Goal: Book appointment/travel/reservation

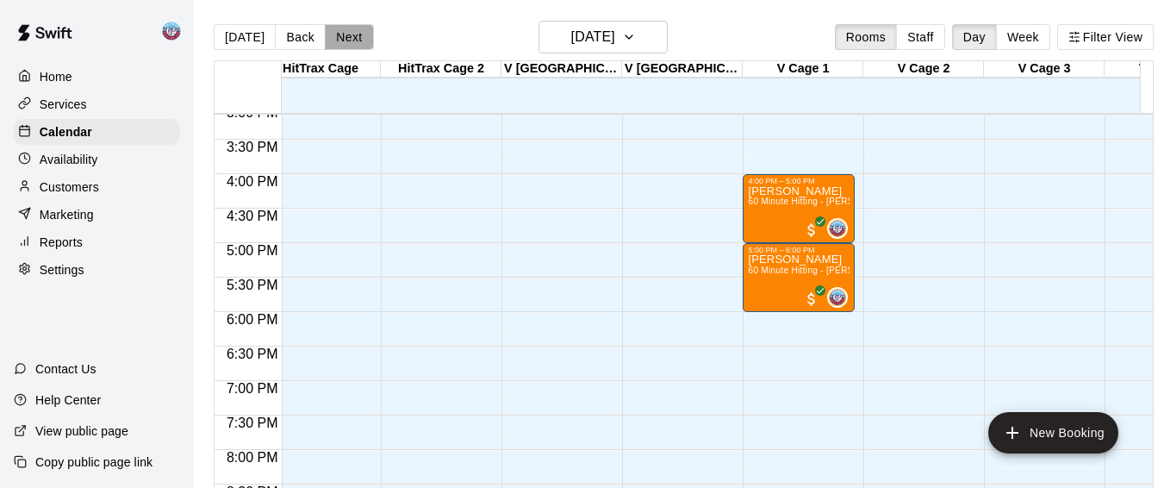
click at [344, 38] on button "Next" at bounding box center [349, 37] width 48 height 26
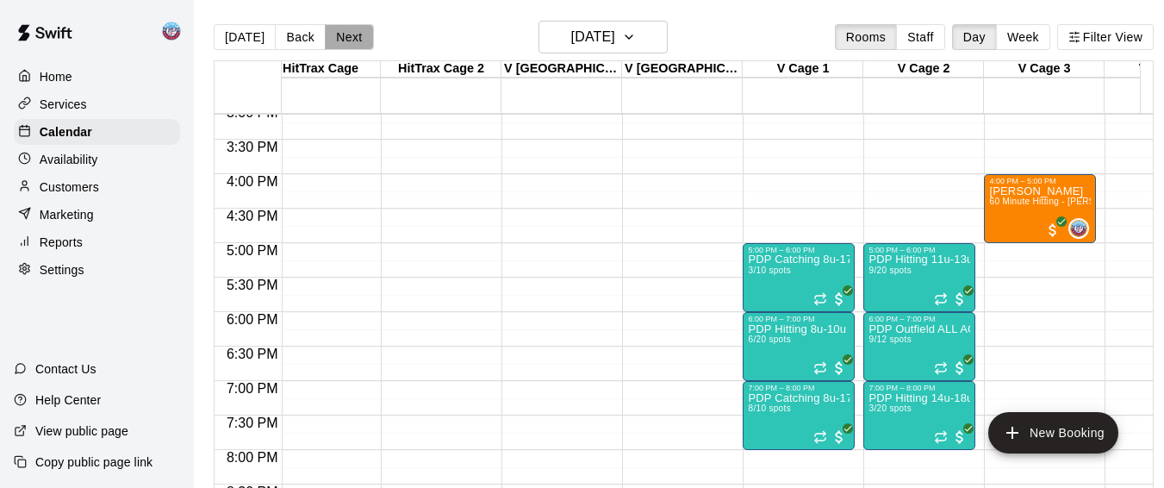
click at [344, 38] on button "Next" at bounding box center [349, 37] width 48 height 26
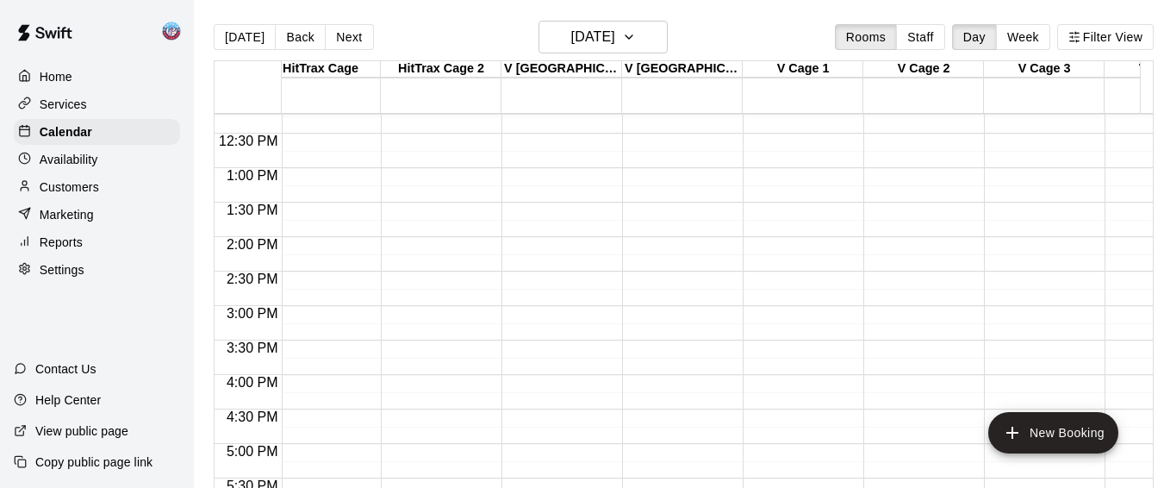
click at [751, 350] on div "12:00 AM – 10:00 AM Closed 10:00 PM – 11:59 PM Closed" at bounding box center [798, 99] width 112 height 1654
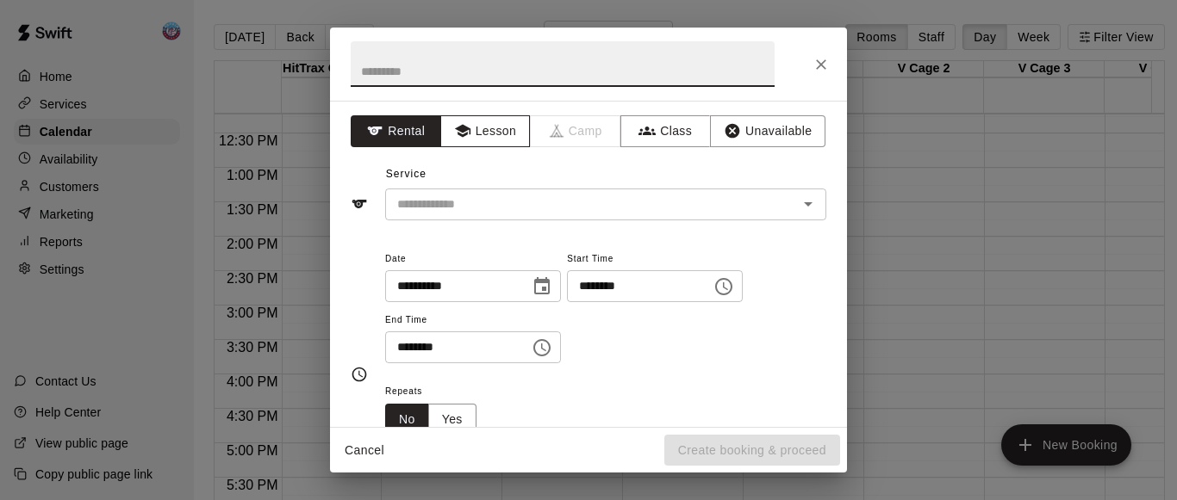
click at [454, 135] on icon "button" at bounding box center [462, 130] width 17 height 17
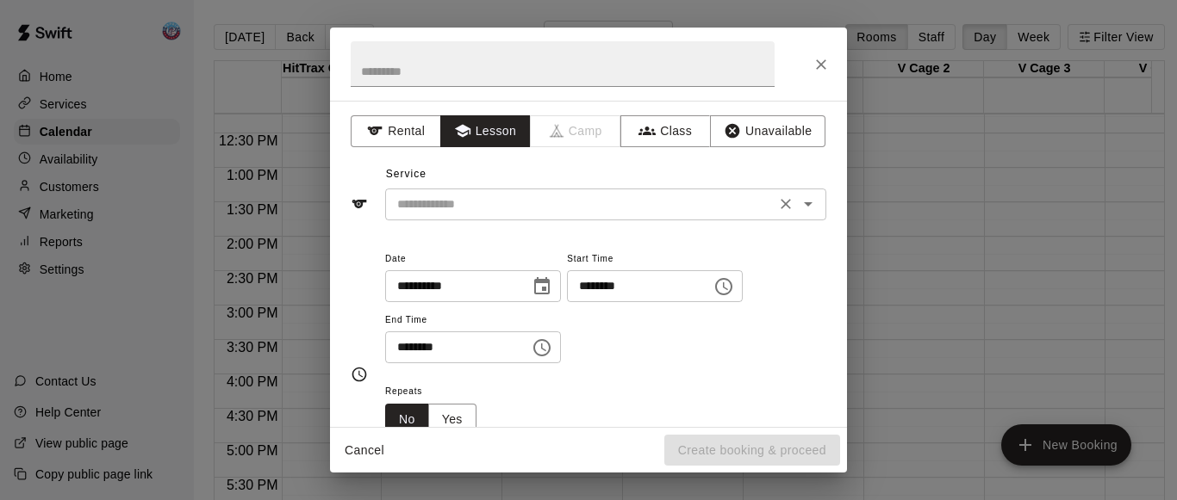
click at [464, 213] on input "text" at bounding box center [580, 205] width 380 height 22
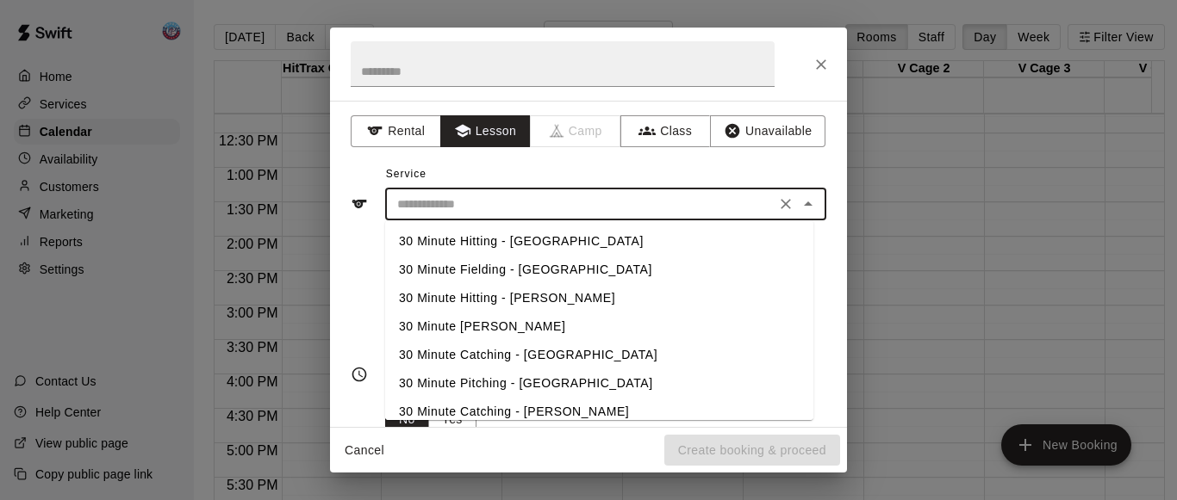
click at [470, 303] on li "30 Minute Hitting - [PERSON_NAME]" at bounding box center [599, 298] width 428 height 28
type input "**********"
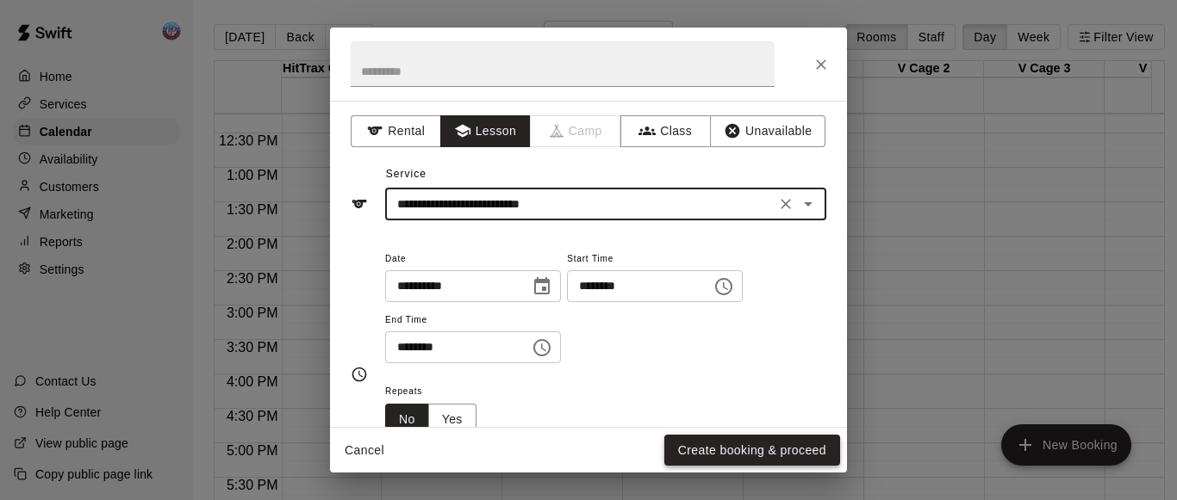
click at [719, 443] on button "Create booking & proceed" at bounding box center [752, 451] width 176 height 32
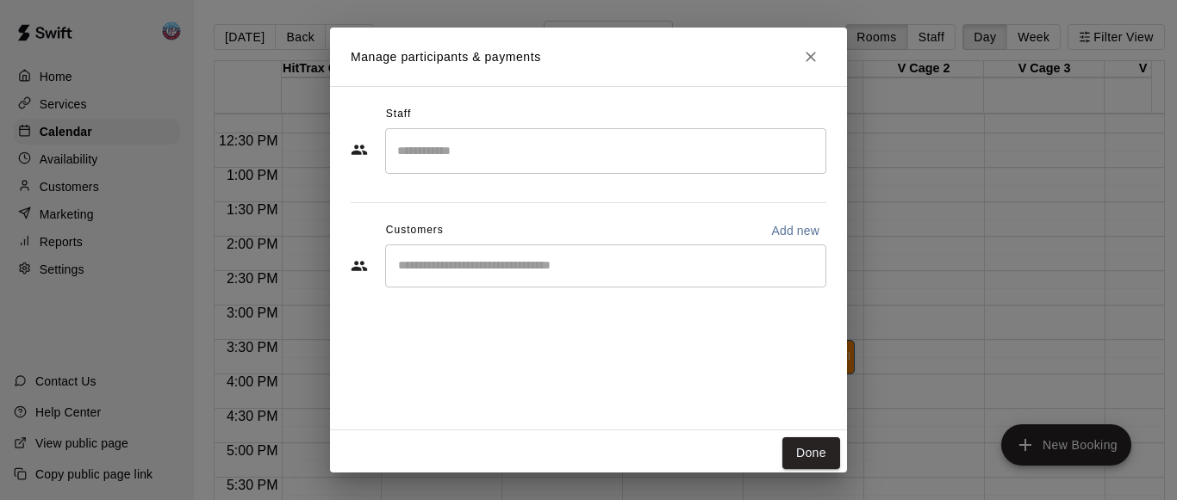
click at [545, 160] on input "Search staff" at bounding box center [606, 151] width 426 height 30
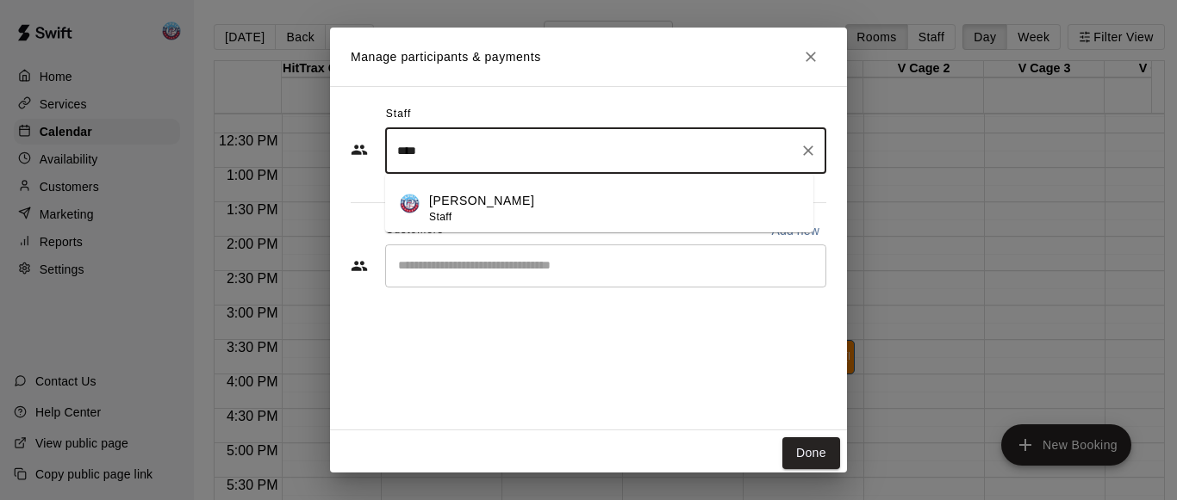
click at [502, 202] on p "[PERSON_NAME]" at bounding box center [481, 201] width 105 height 18
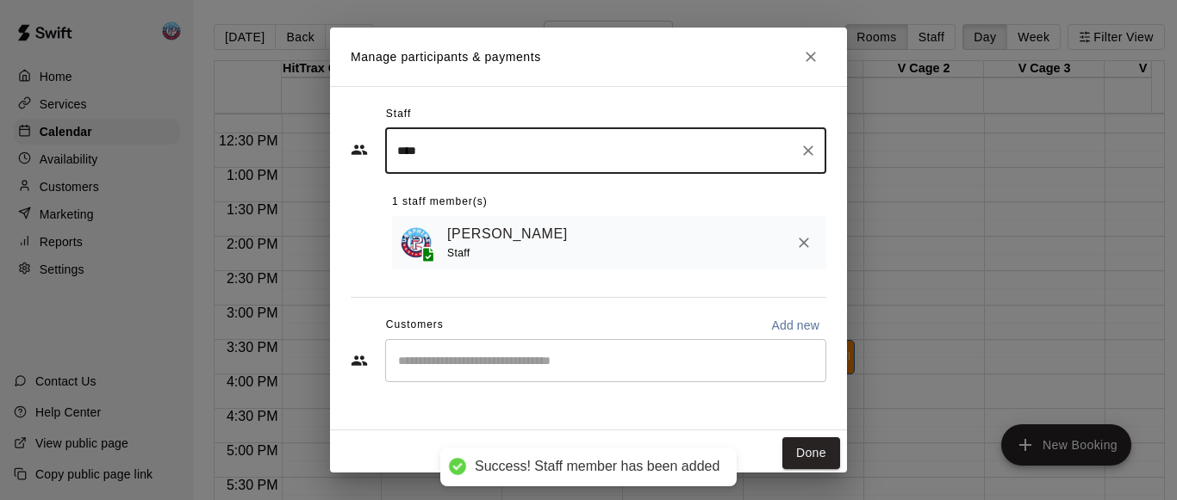
click at [506, 351] on div "​" at bounding box center [605, 360] width 441 height 43
type input "****"
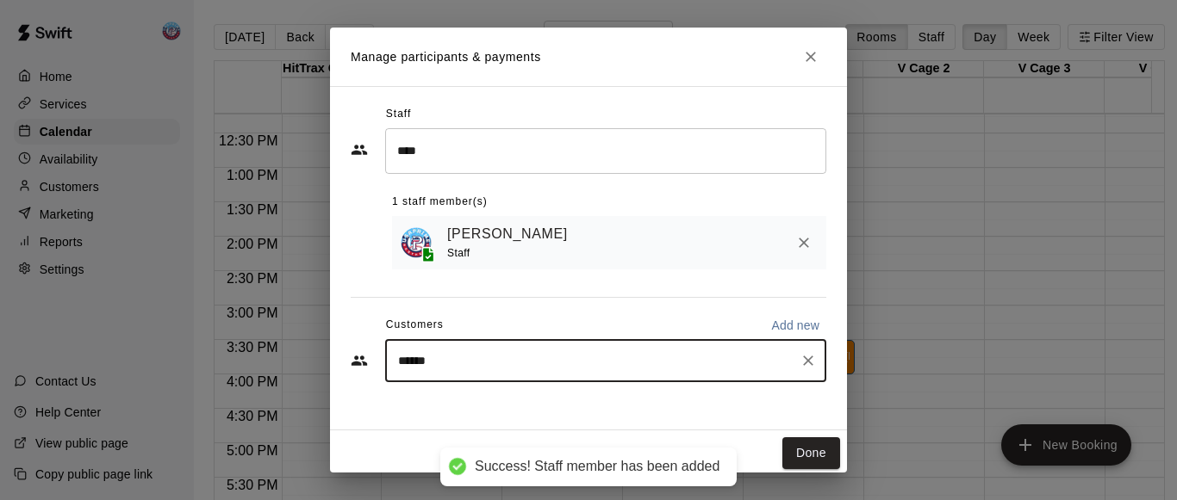
type input "*******"
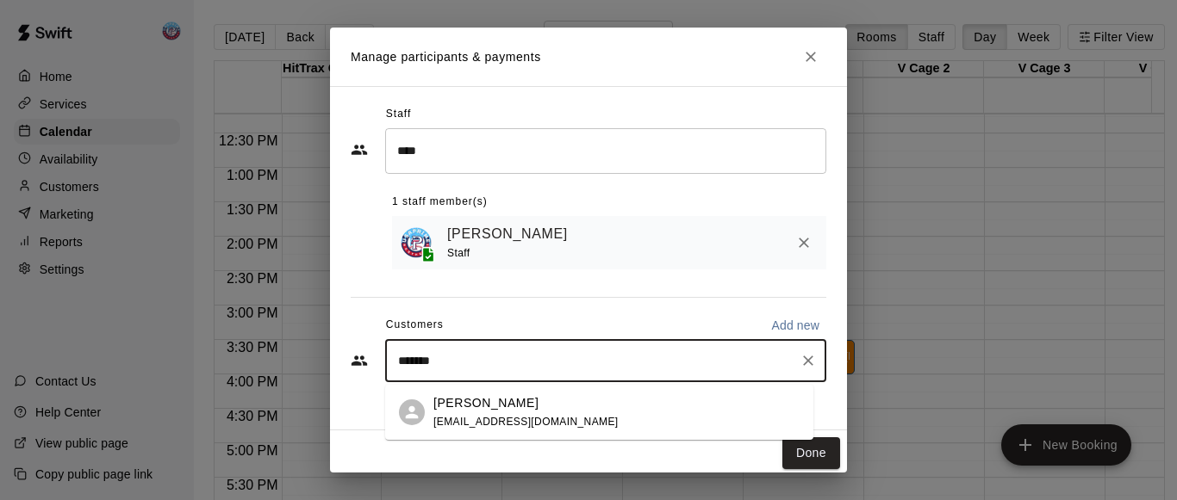
click at [491, 402] on p "[PERSON_NAME]" at bounding box center [485, 403] width 105 height 18
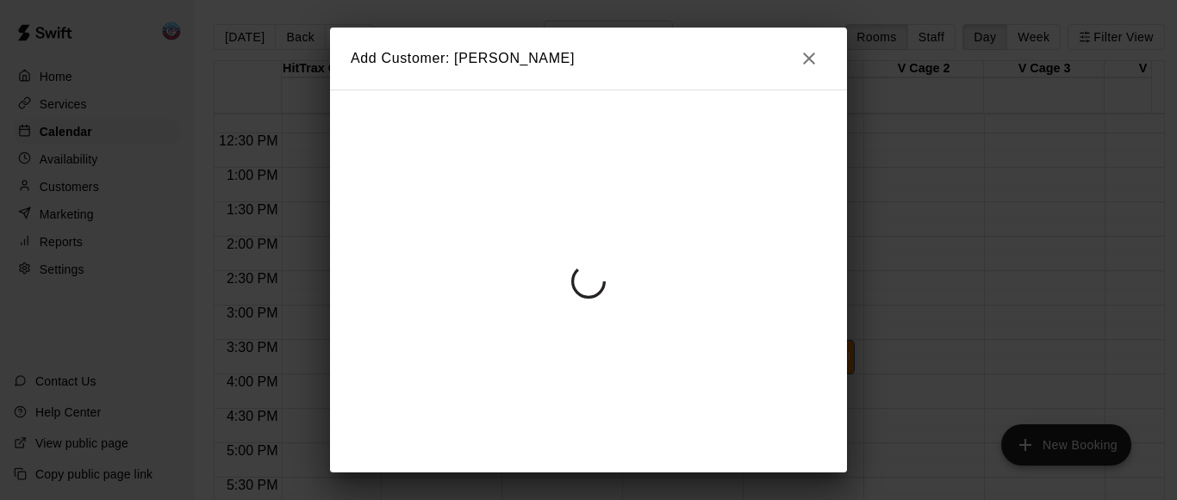
drag, startPoint x: 491, startPoint y: 402, endPoint x: 685, endPoint y: 257, distance: 242.4
click at [685, 257] on div at bounding box center [588, 281] width 517 height 383
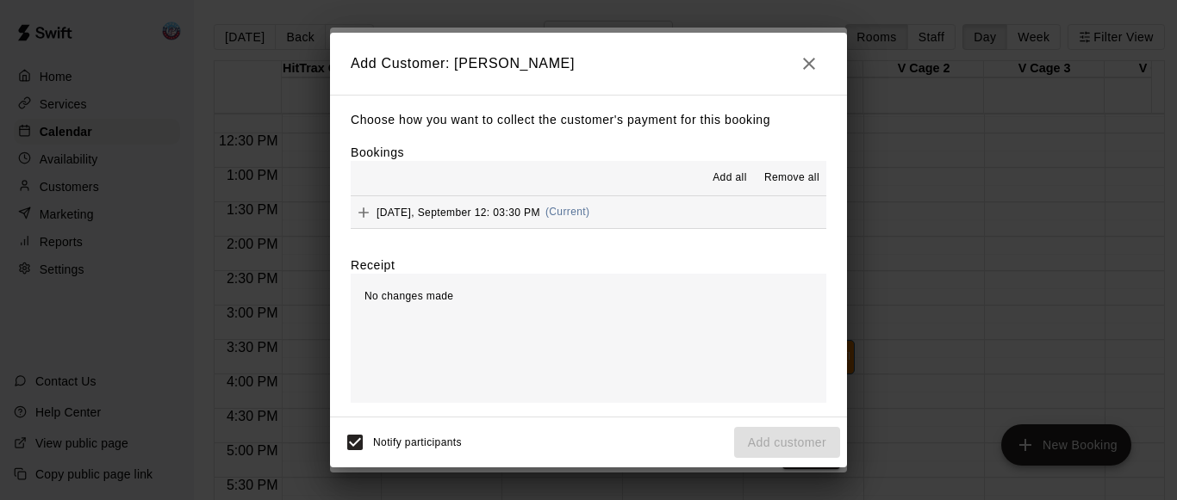
click at [728, 185] on span "Add all" at bounding box center [729, 178] width 34 height 17
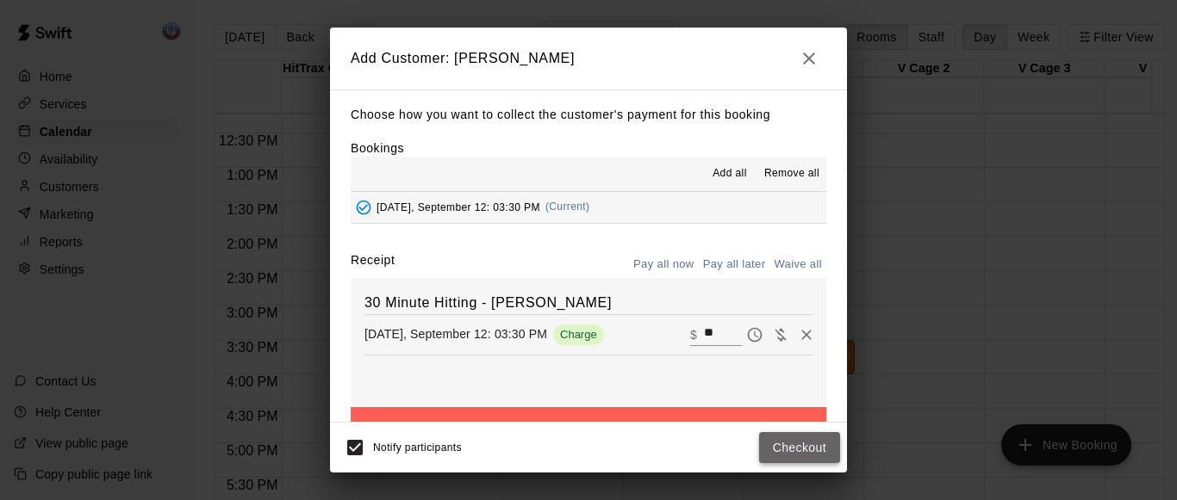
click at [788, 450] on button "Checkout" at bounding box center [799, 448] width 81 height 32
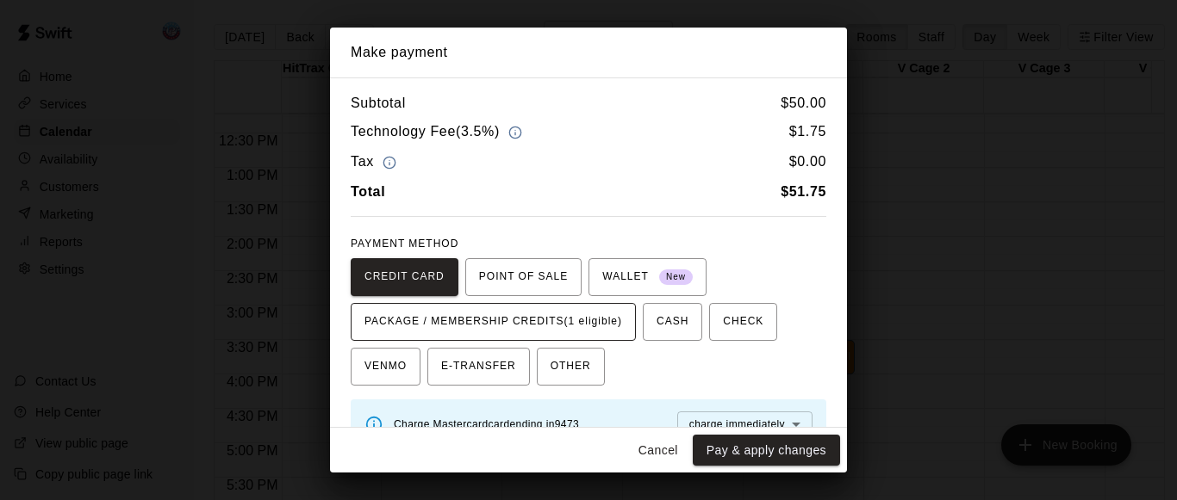
click at [582, 325] on span "PACKAGE / MEMBERSHIP CREDITS (1 eligible)" at bounding box center [493, 322] width 258 height 28
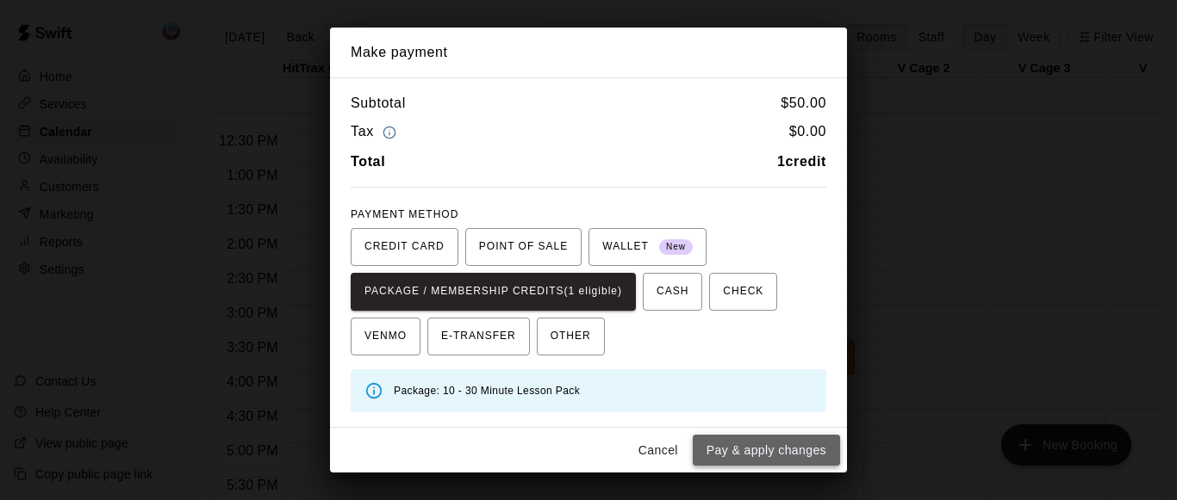
click at [735, 449] on button "Pay & apply changes" at bounding box center [766, 451] width 147 height 32
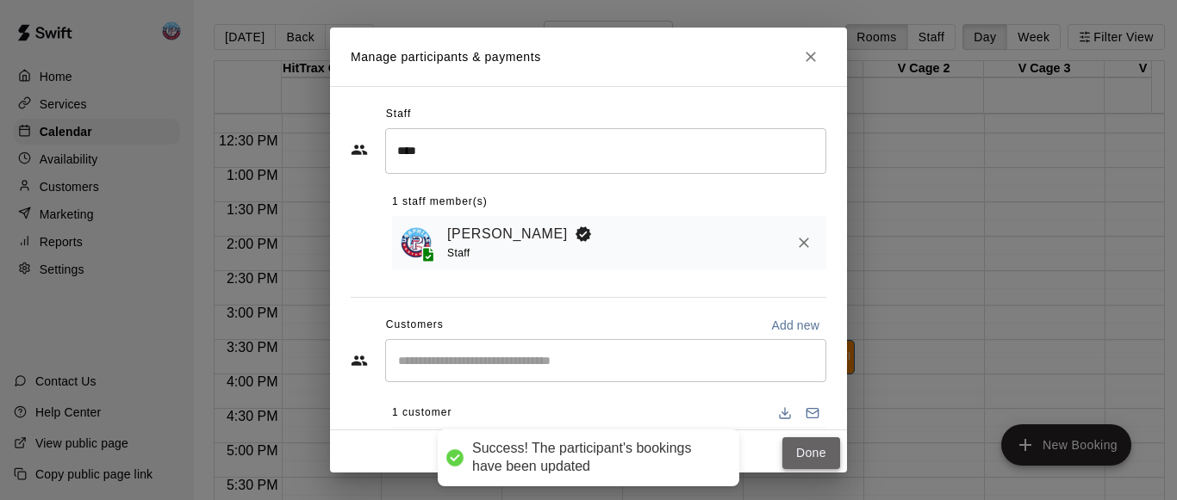
click at [790, 456] on button "Done" at bounding box center [811, 454] width 58 height 32
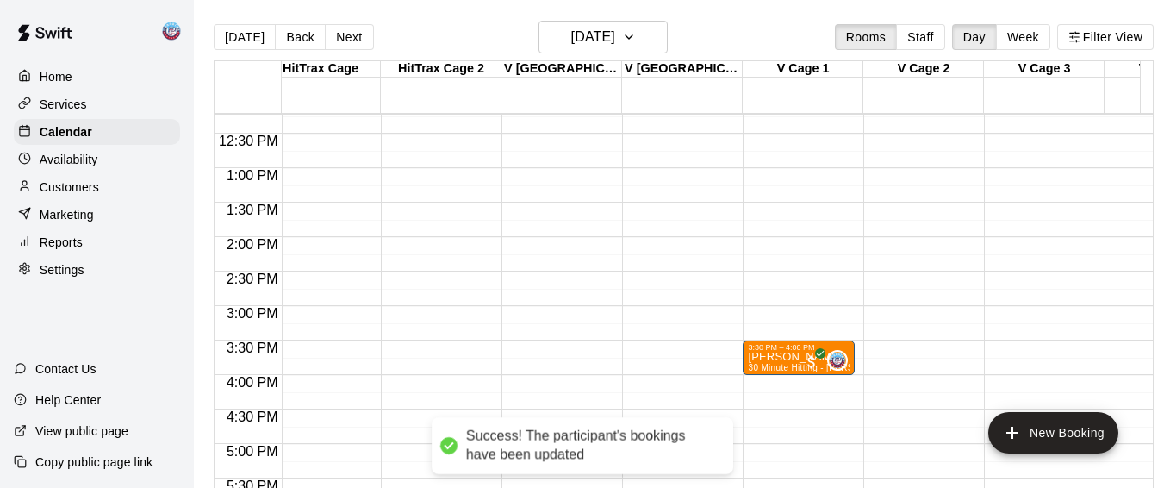
click at [755, 385] on div "12:00 AM – 10:00 AM Closed 3:30 PM – 4:00 PM [PERSON_NAME] 30 Minute Hitting - …" at bounding box center [798, 99] width 112 height 1654
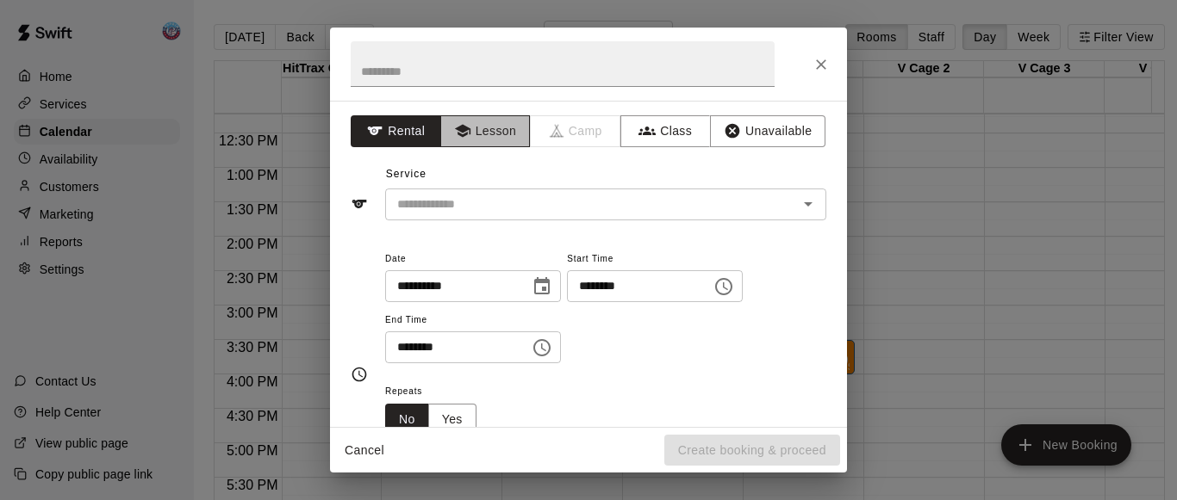
click at [481, 138] on button "Lesson" at bounding box center [485, 131] width 90 height 32
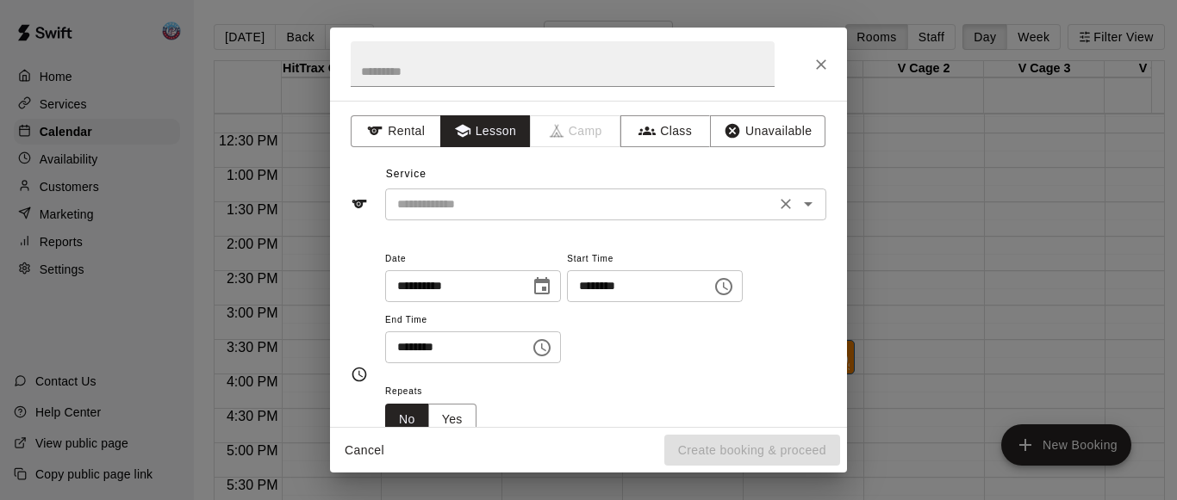
click at [473, 207] on input "text" at bounding box center [580, 205] width 380 height 22
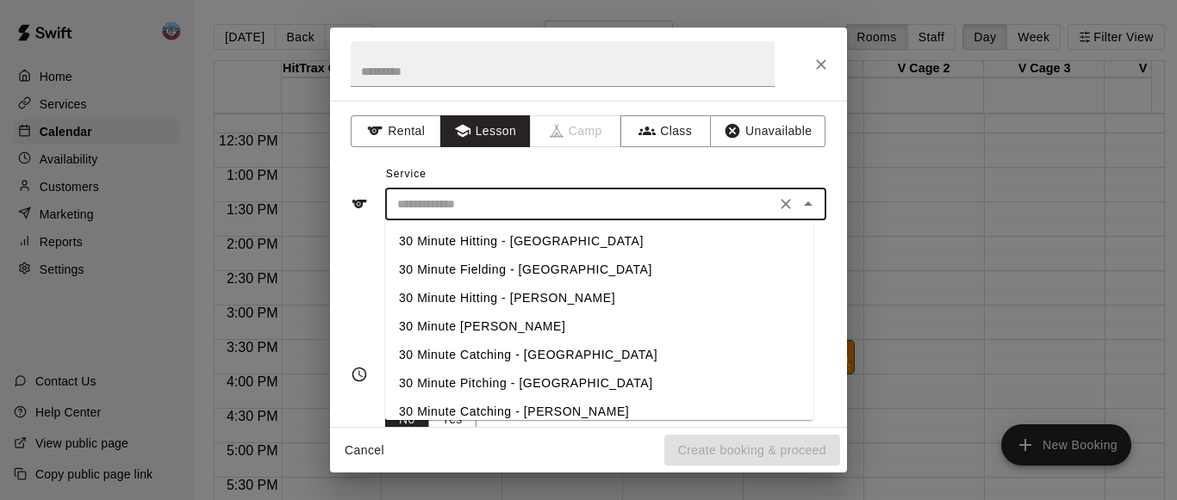
click at [463, 294] on li "30 Minute Hitting - [PERSON_NAME]" at bounding box center [599, 298] width 428 height 28
type input "**********"
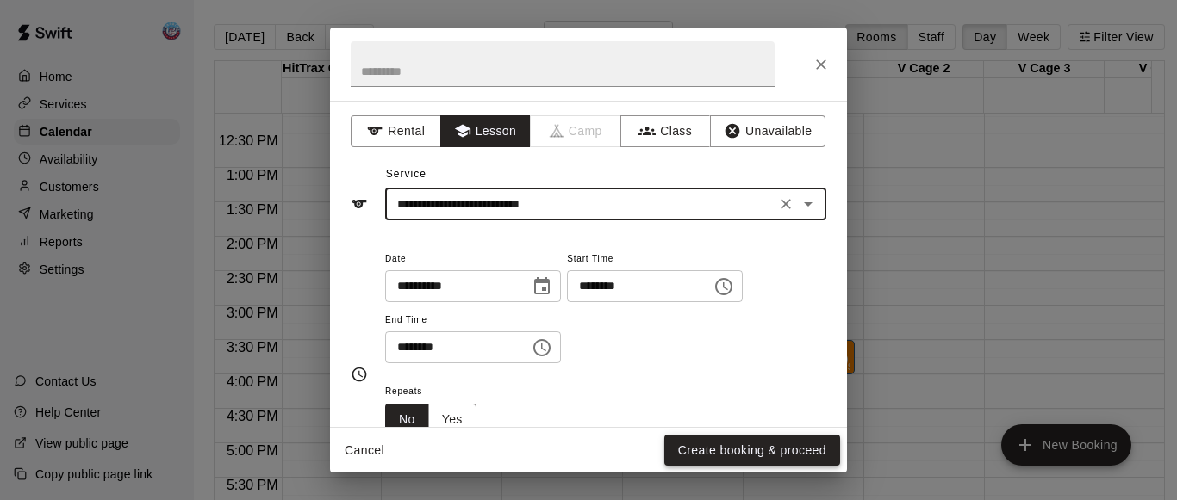
click at [689, 453] on button "Create booking & proceed" at bounding box center [752, 451] width 176 height 32
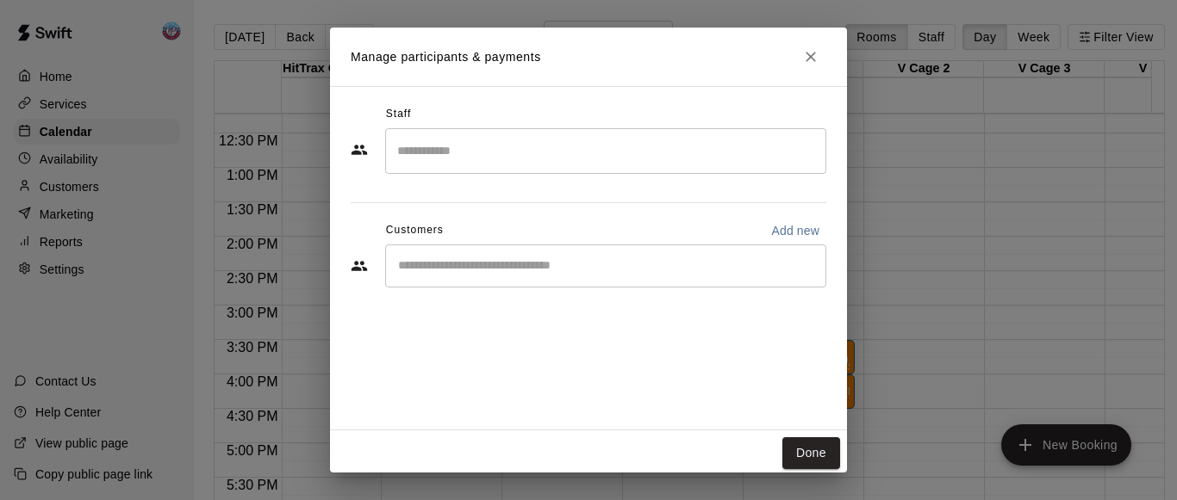
click at [525, 154] on input "Search staff" at bounding box center [606, 151] width 426 height 30
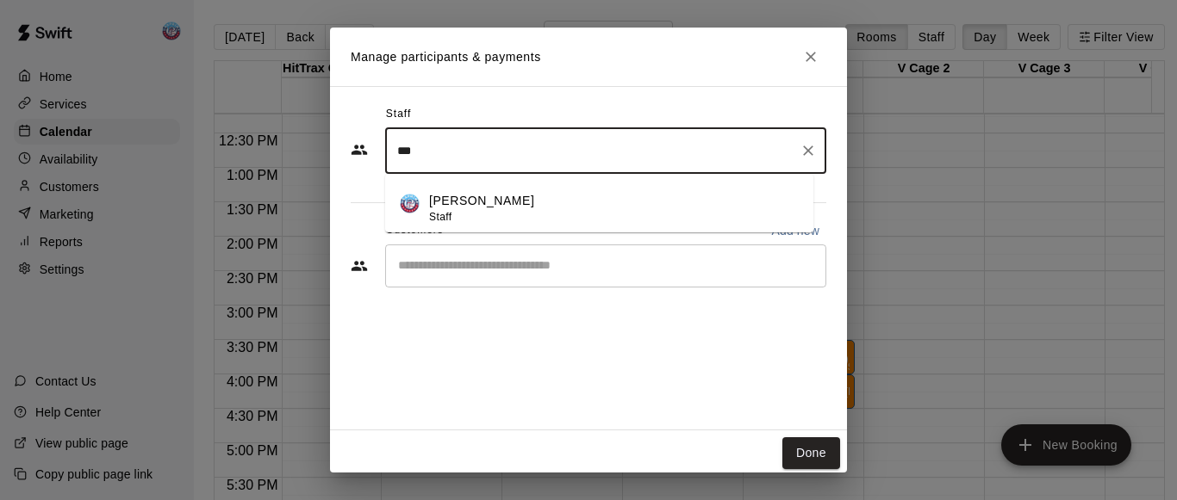
click at [520, 208] on div "[PERSON_NAME] Staff" at bounding box center [614, 209] width 370 height 34
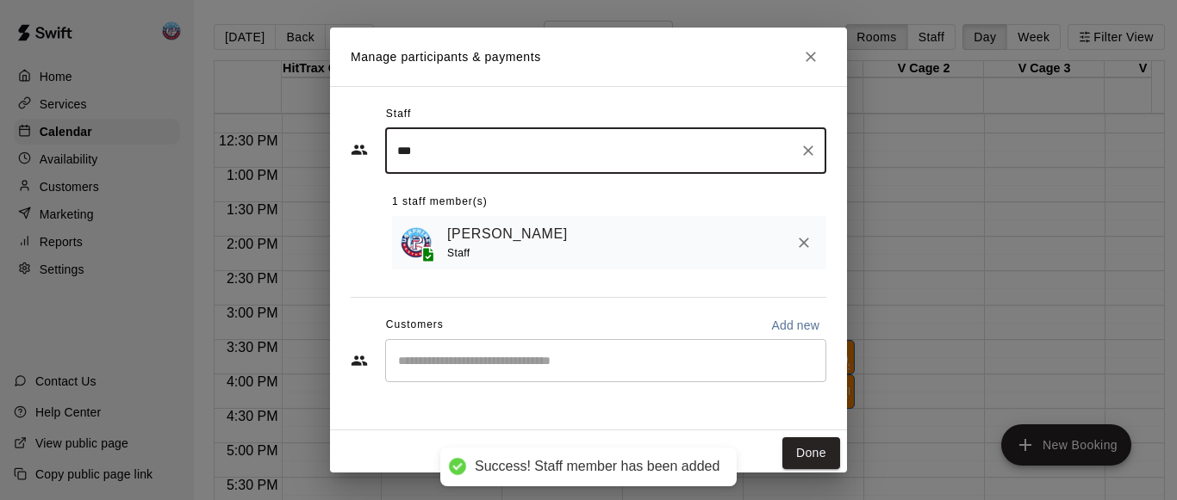
type input "***"
click at [508, 370] on input "Start typing to search customers..." at bounding box center [606, 360] width 426 height 17
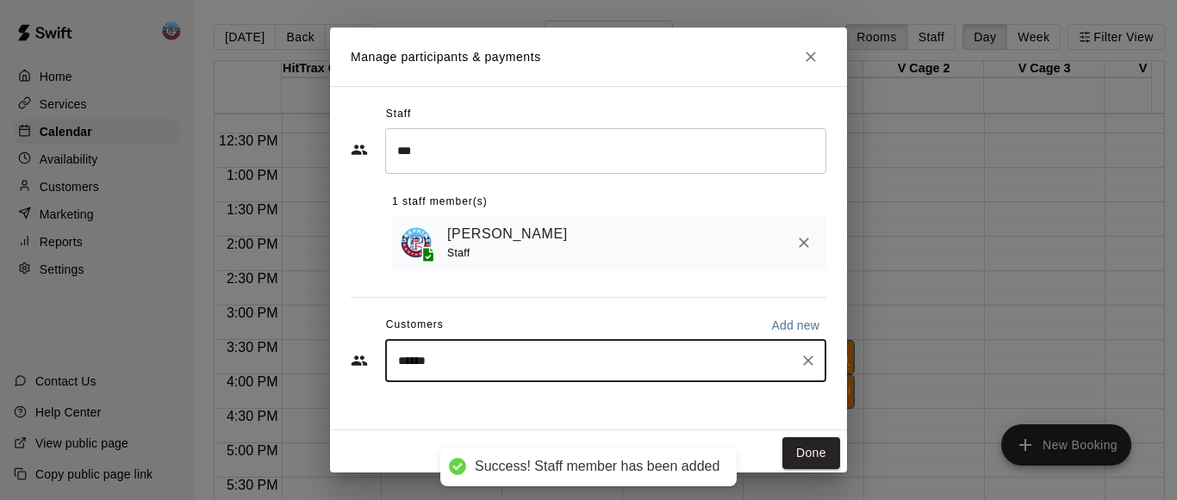
type input "*******"
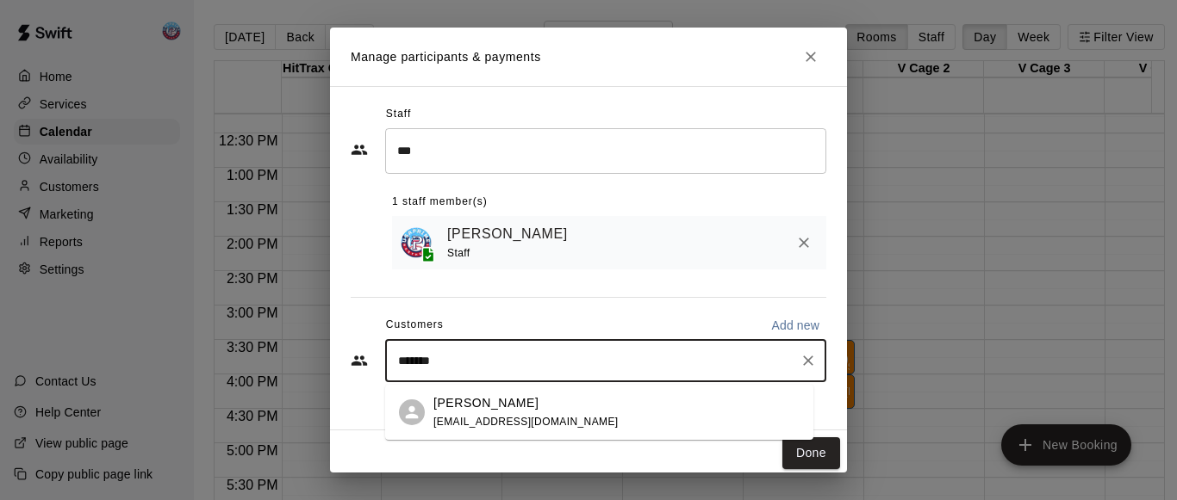
drag, startPoint x: 508, startPoint y: 370, endPoint x: 506, endPoint y: 412, distance: 42.2
click at [506, 412] on body "Success! Staff member has been added Home Services Calendar Availability Custom…" at bounding box center [588, 264] width 1177 height 528
click at [506, 412] on div "[PERSON_NAME] [EMAIL_ADDRESS][DOMAIN_NAME]" at bounding box center [525, 412] width 185 height 37
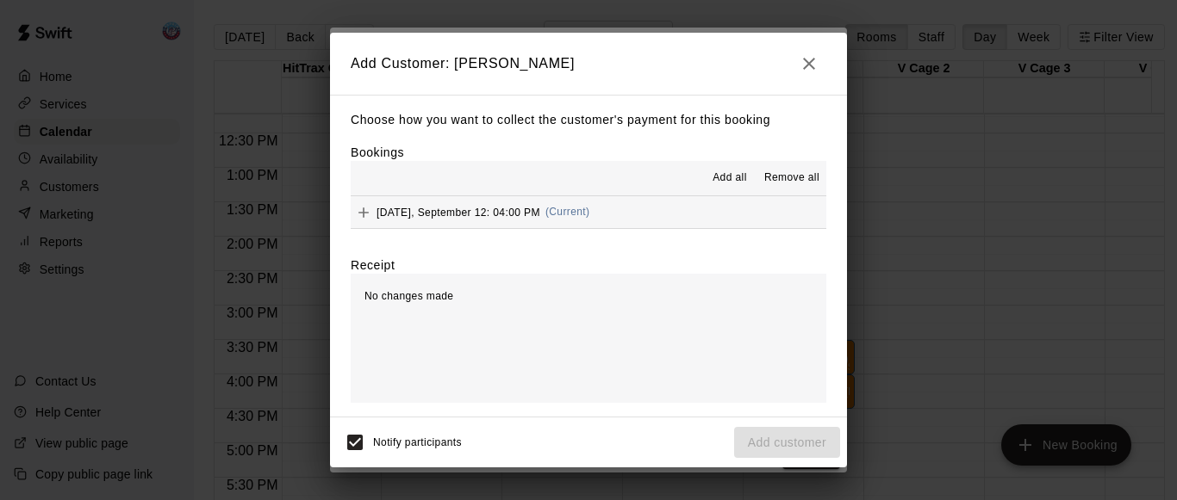
click at [728, 189] on button "Add all" at bounding box center [729, 179] width 55 height 28
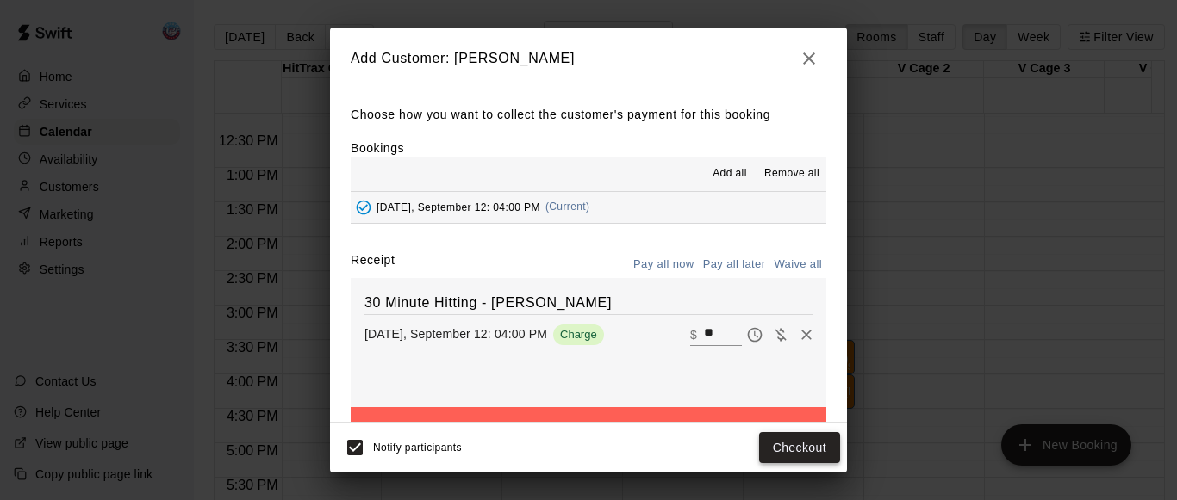
click at [784, 456] on button "Checkout" at bounding box center [799, 448] width 81 height 32
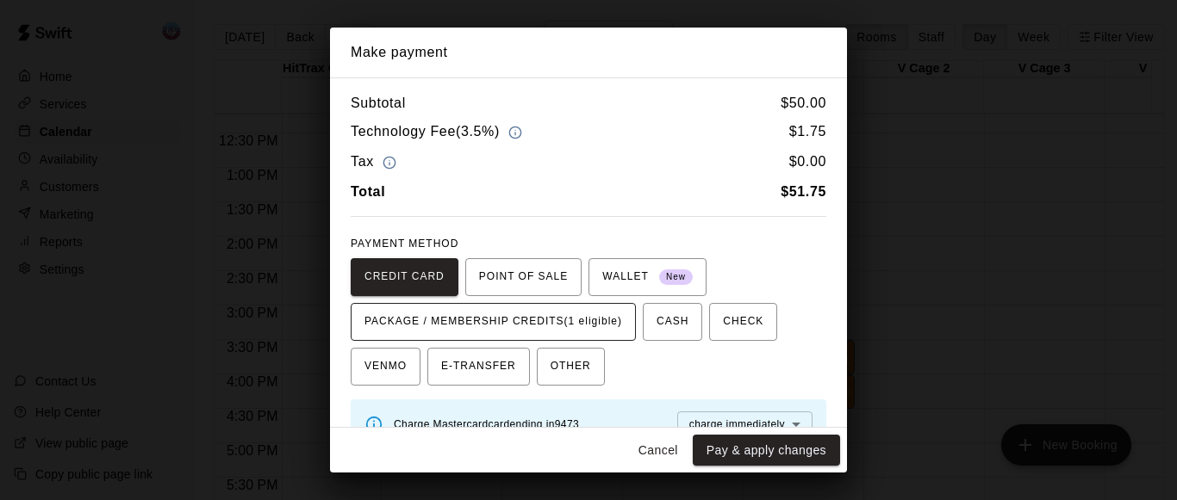
click at [619, 336] on span "PACKAGE / MEMBERSHIP CREDITS (1 eligible)" at bounding box center [493, 322] width 258 height 28
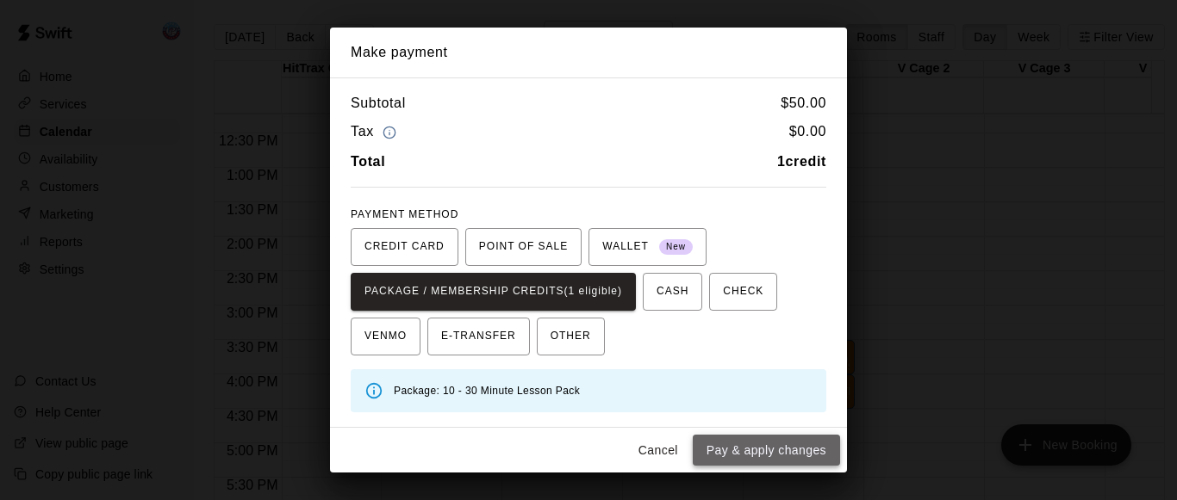
click at [711, 443] on button "Pay & apply changes" at bounding box center [766, 451] width 147 height 32
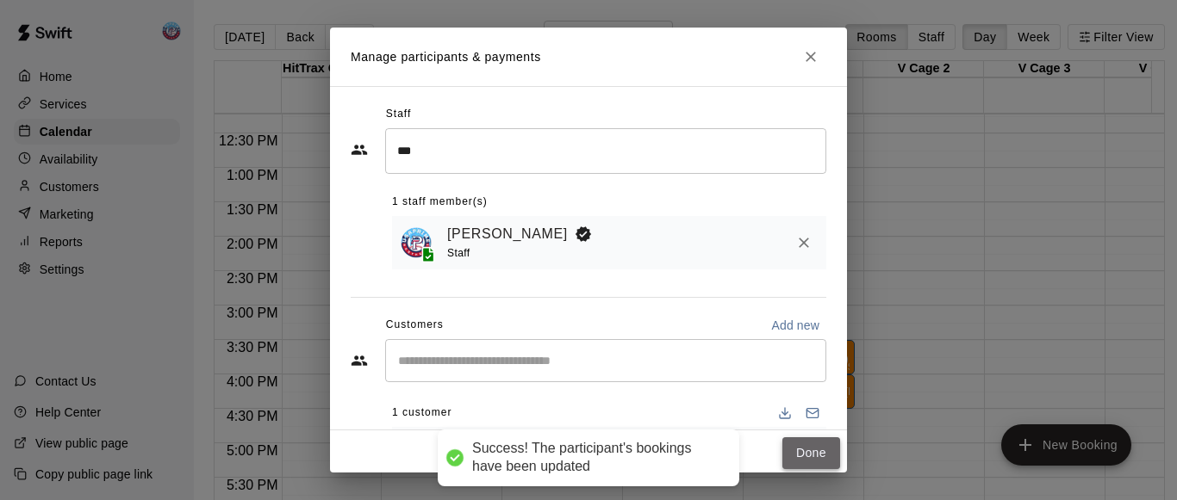
click at [813, 455] on button "Done" at bounding box center [811, 454] width 58 height 32
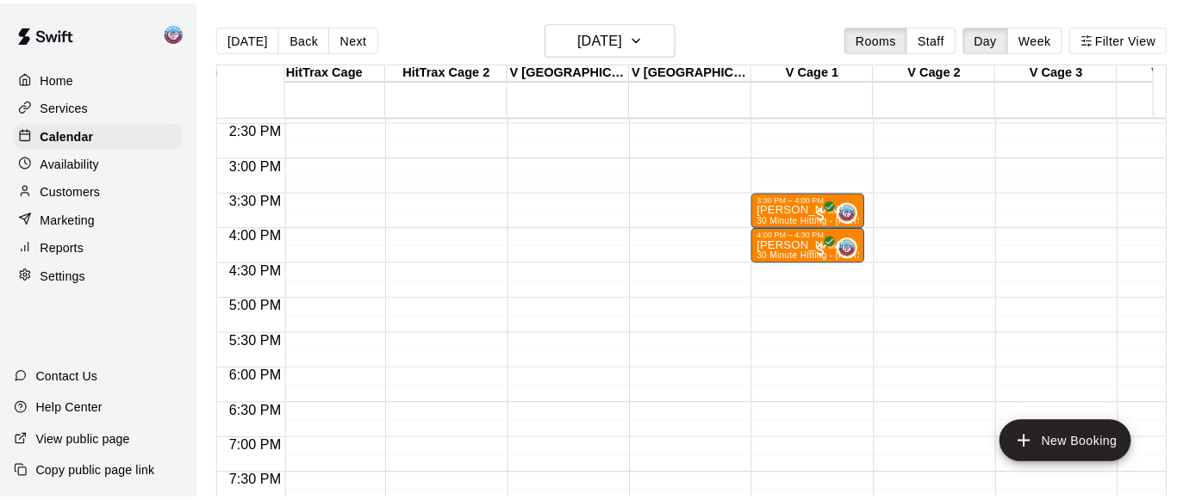
scroll to position [1003, 2313]
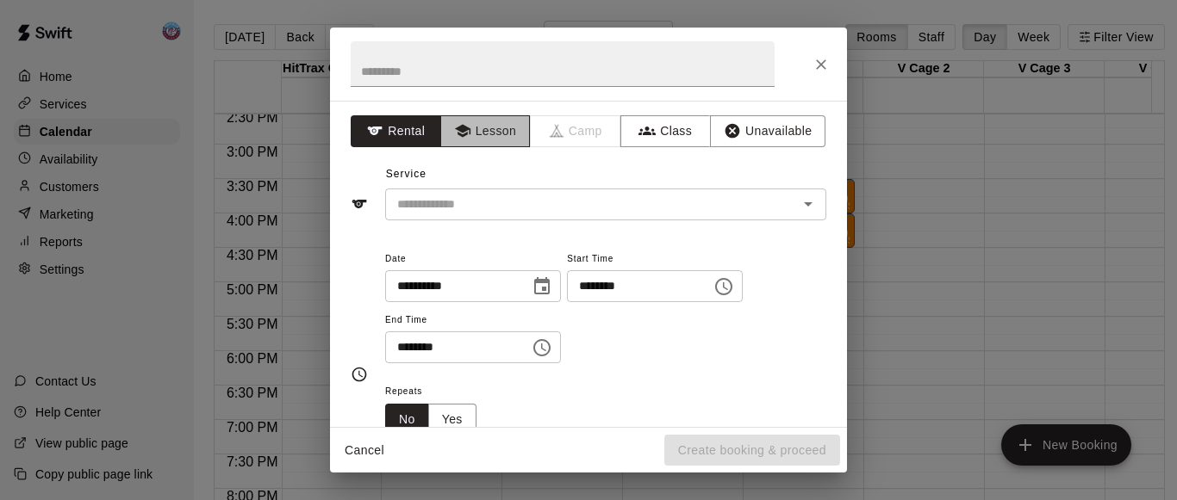
click at [475, 123] on button "Lesson" at bounding box center [485, 131] width 90 height 32
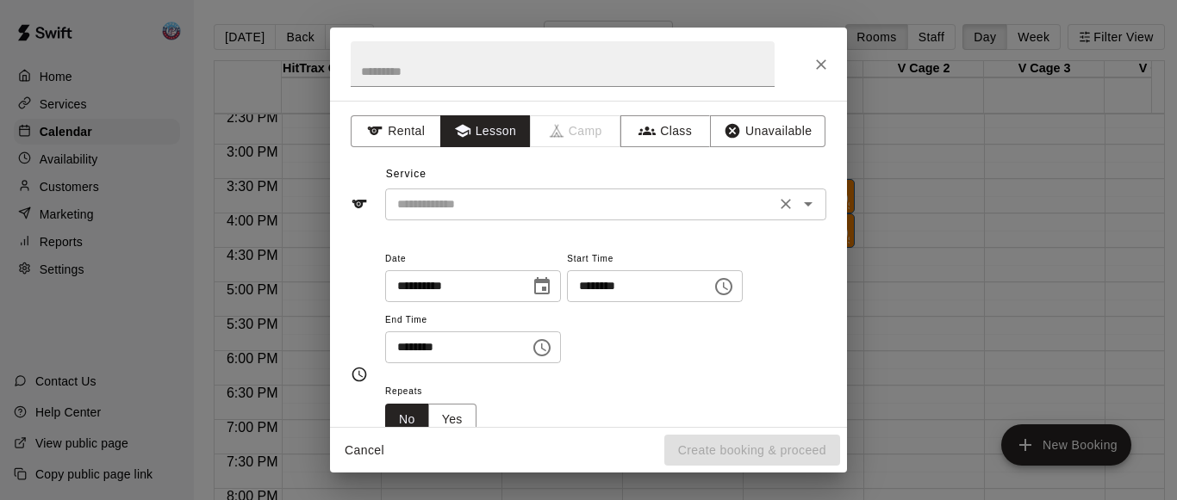
click at [477, 217] on div "​" at bounding box center [605, 205] width 441 height 32
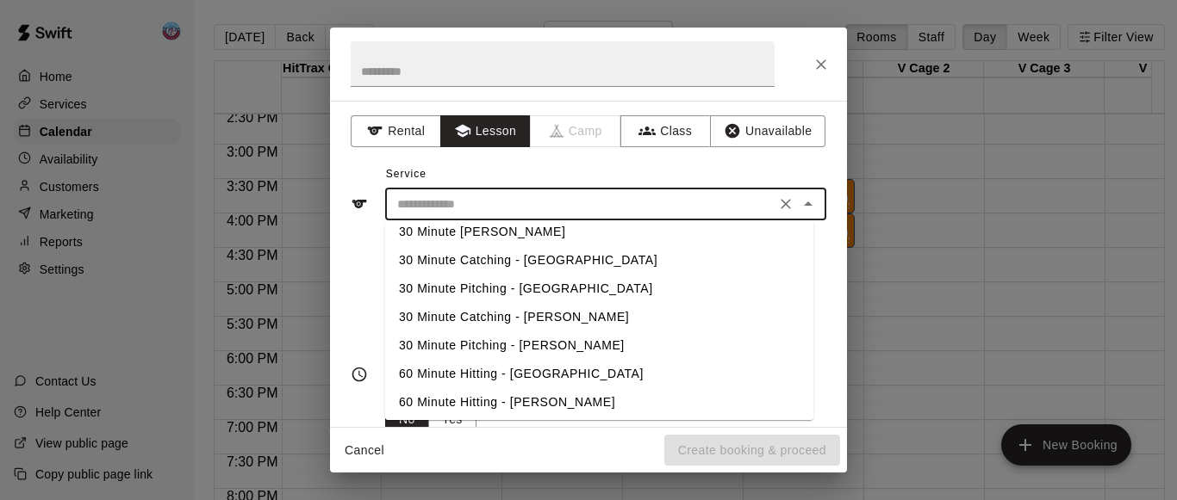
scroll to position [114, 0]
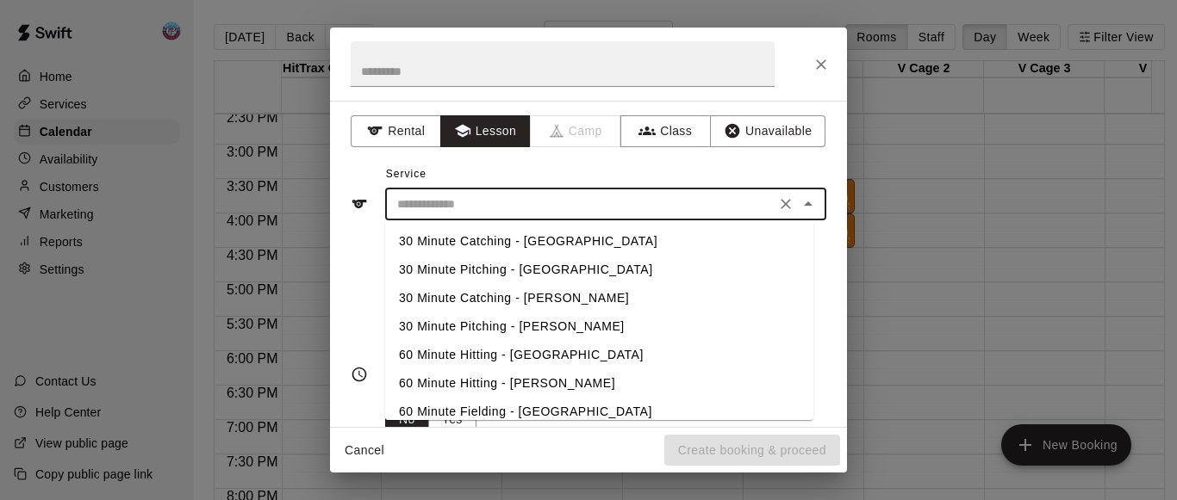
click at [481, 376] on li "60 Minute Hitting - [PERSON_NAME]" at bounding box center [599, 384] width 428 height 28
type input "**********"
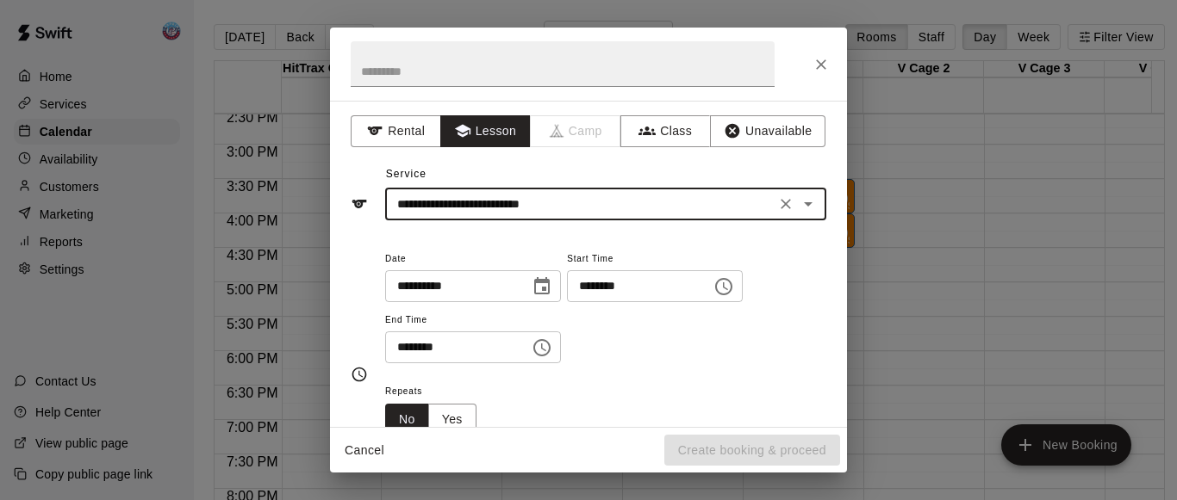
click at [417, 355] on input "********" at bounding box center [451, 348] width 133 height 32
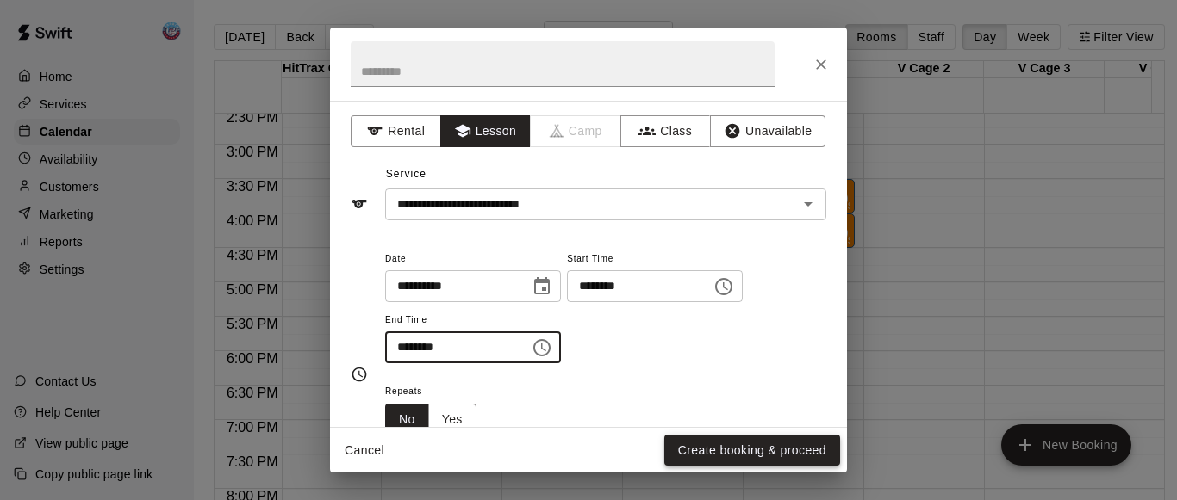
type input "********"
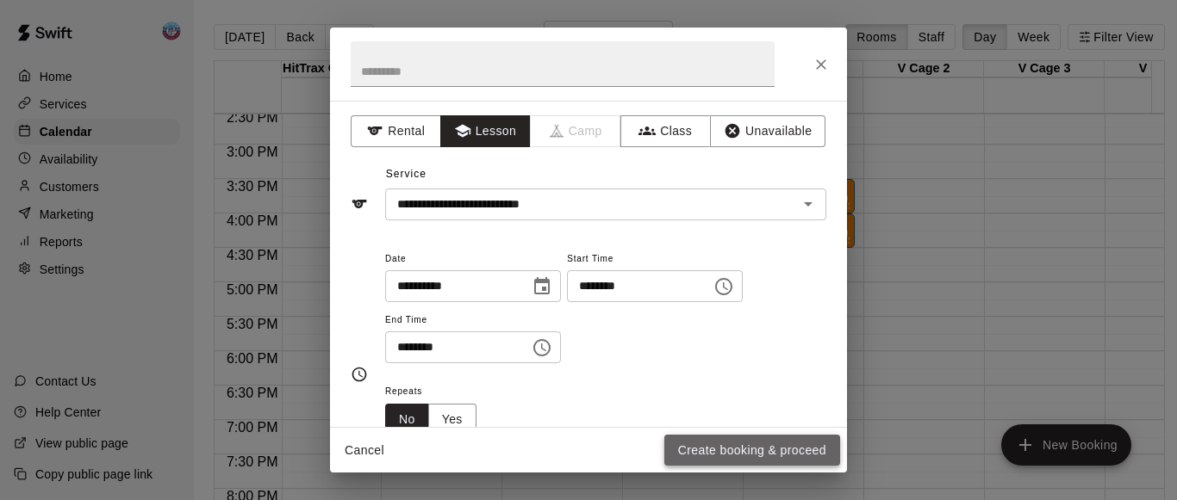
click at [670, 453] on button "Create booking & proceed" at bounding box center [752, 451] width 176 height 32
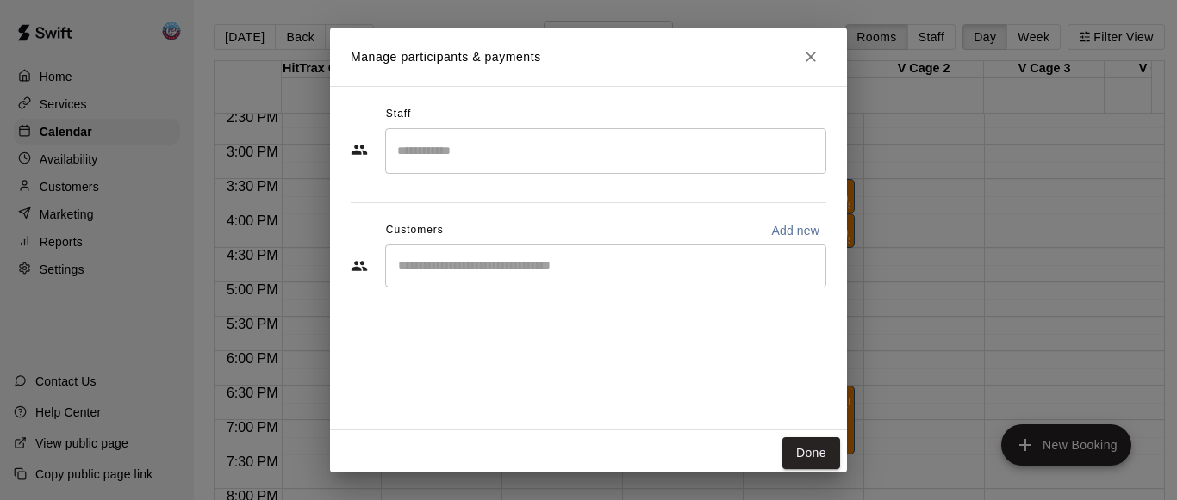
click at [509, 160] on input "Search staff" at bounding box center [606, 151] width 426 height 30
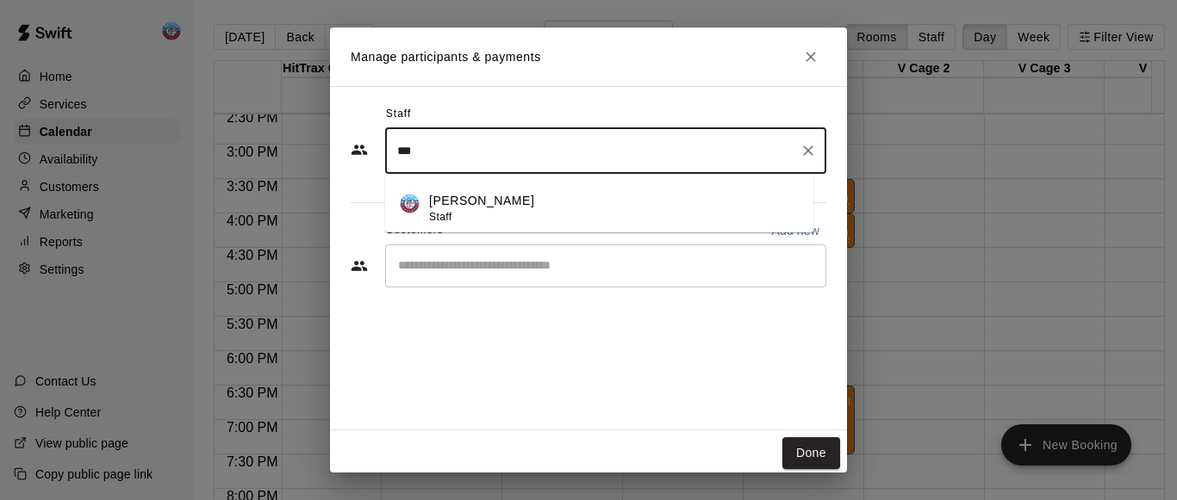
click at [505, 200] on p "[PERSON_NAME]" at bounding box center [481, 201] width 105 height 18
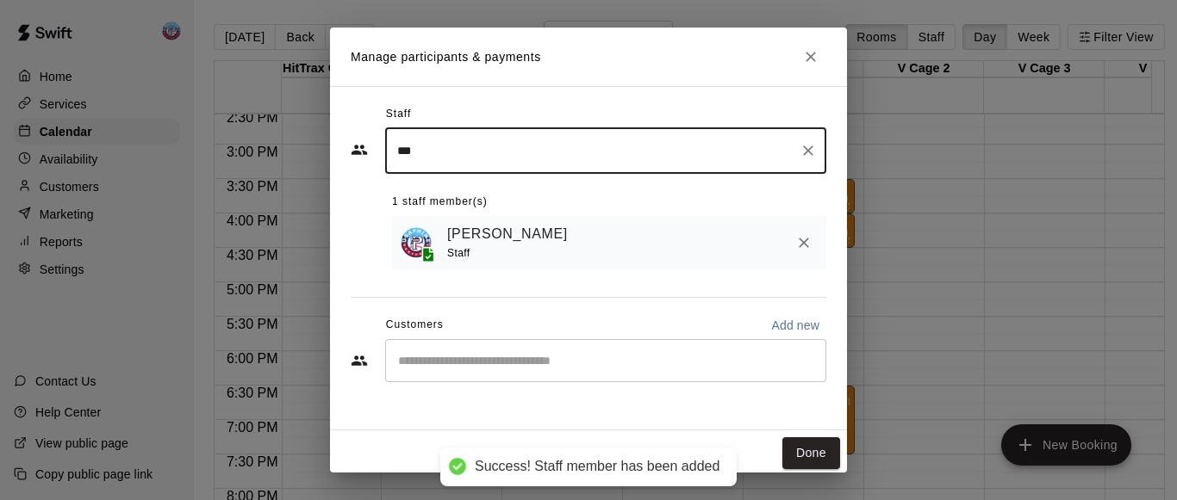
type input "***"
click at [500, 359] on input "Start typing to search customers..." at bounding box center [606, 360] width 426 height 17
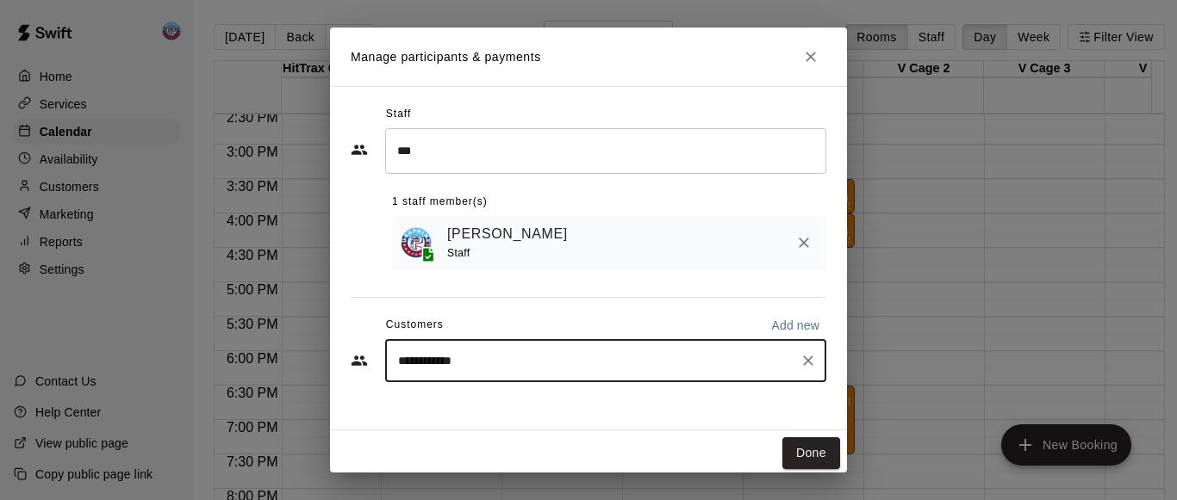
type input "**********"
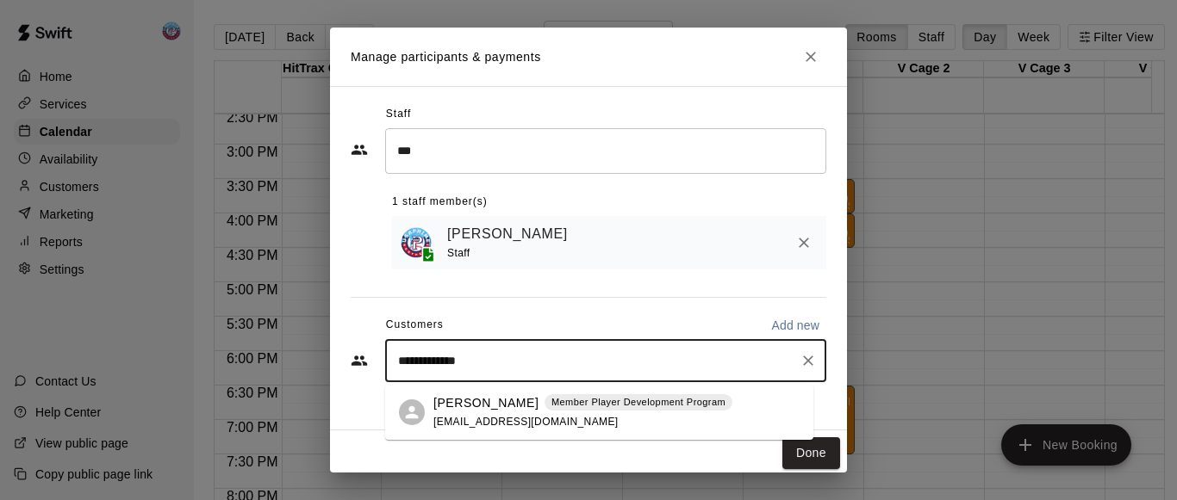
click at [500, 399] on p "[PERSON_NAME]" at bounding box center [485, 403] width 105 height 18
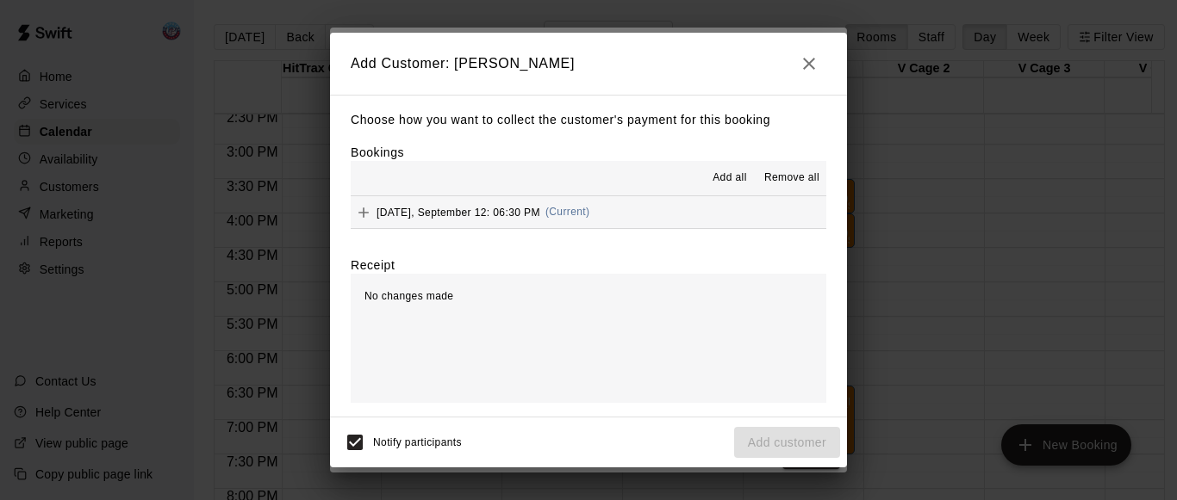
click at [726, 176] on span "Add all" at bounding box center [729, 178] width 34 height 17
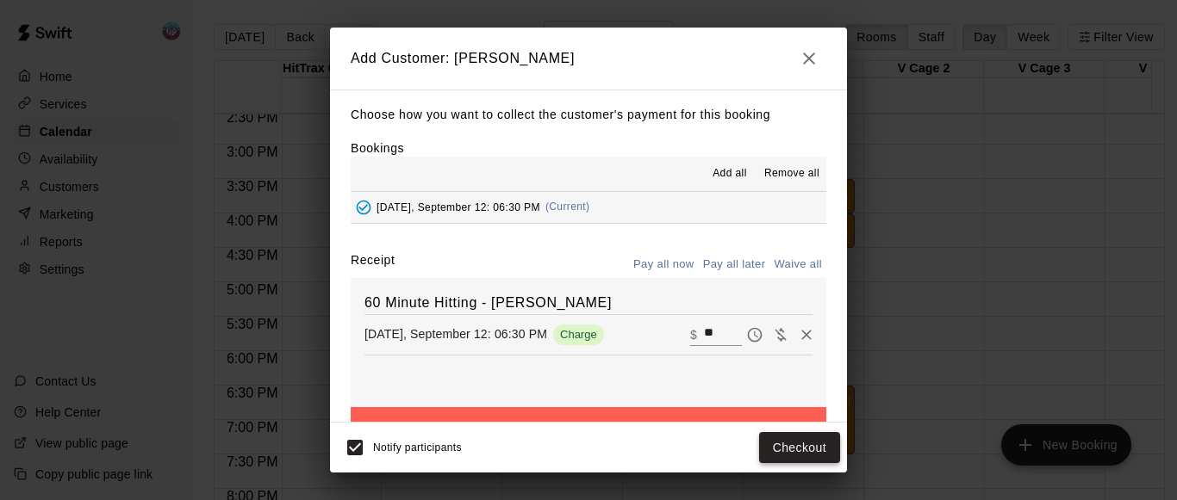
click at [783, 438] on button "Checkout" at bounding box center [799, 448] width 81 height 32
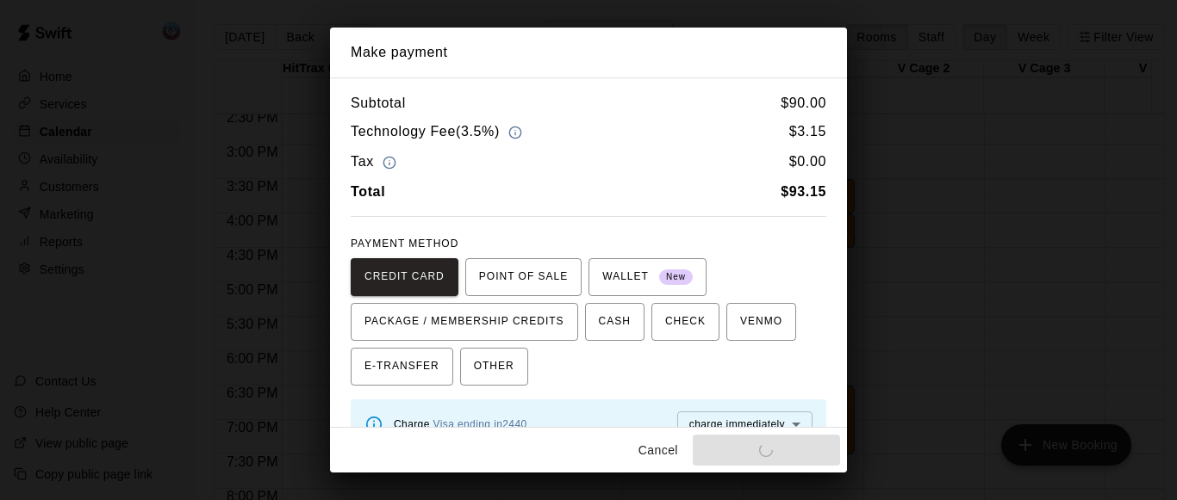
click at [783, 437] on div "Cancel Pay & apply changes" at bounding box center [588, 451] width 517 height 46
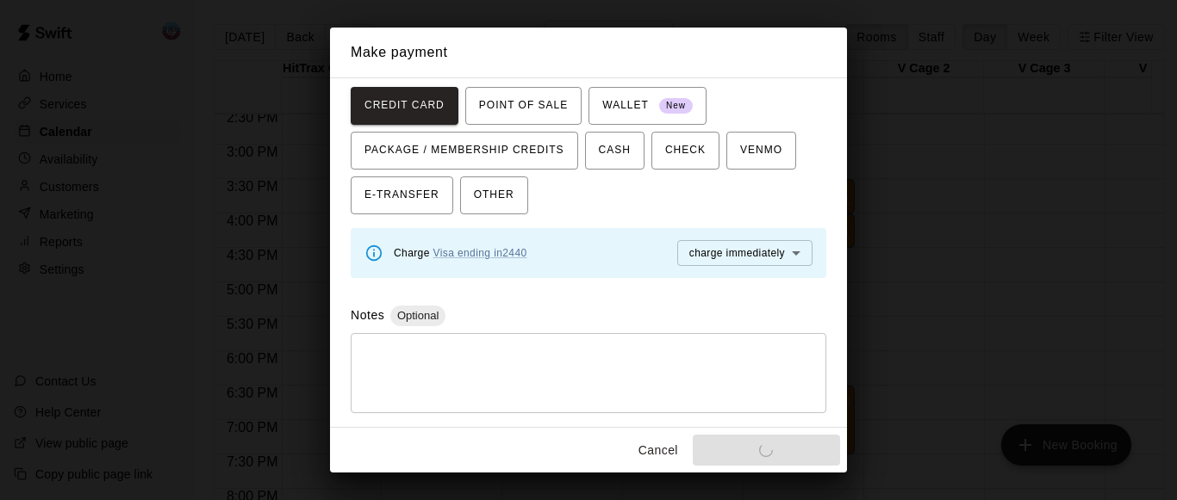
scroll to position [172, 0]
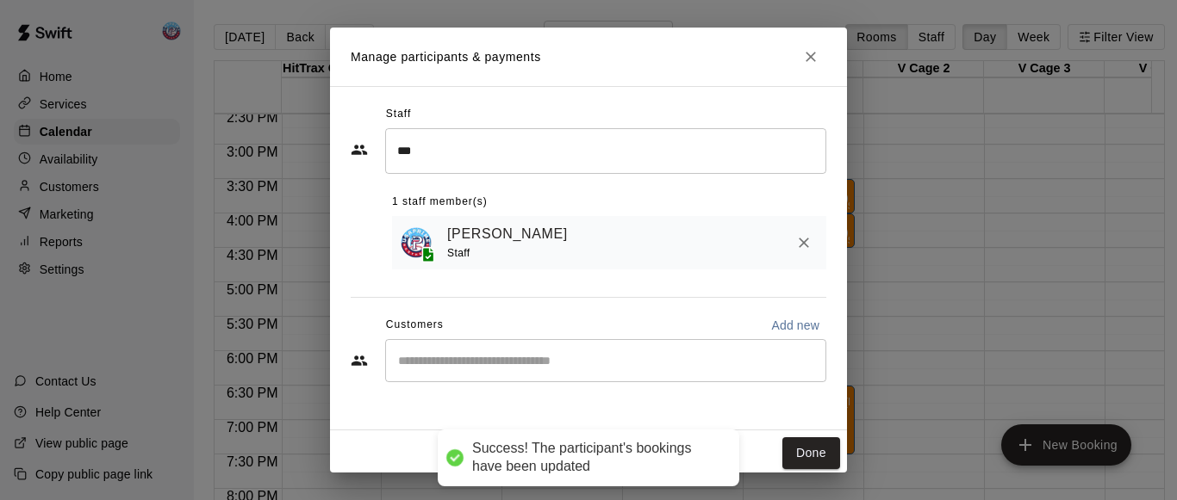
click at [405, 116] on span "CREDIT CARD" at bounding box center [404, 106] width 80 height 28
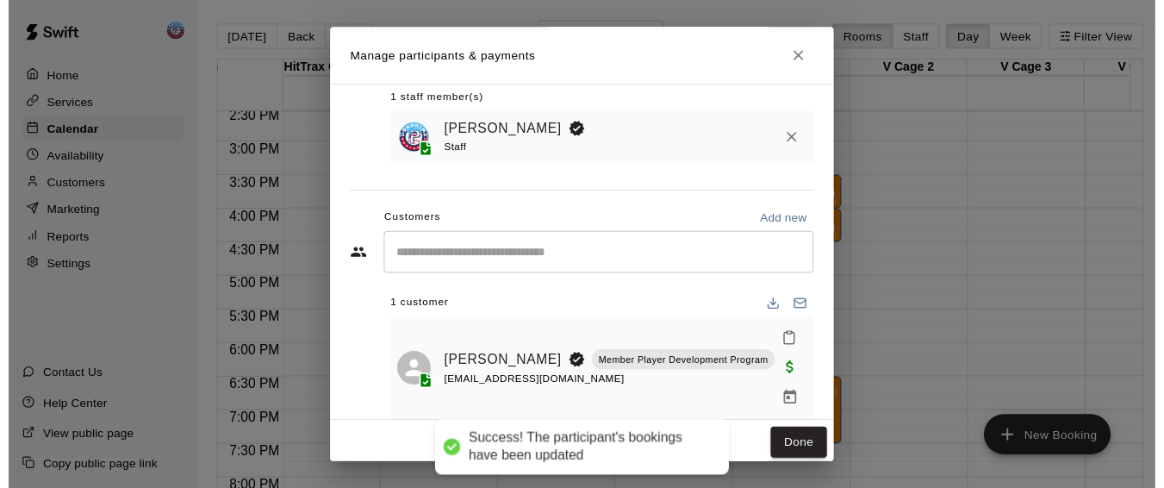
scroll to position [106, 0]
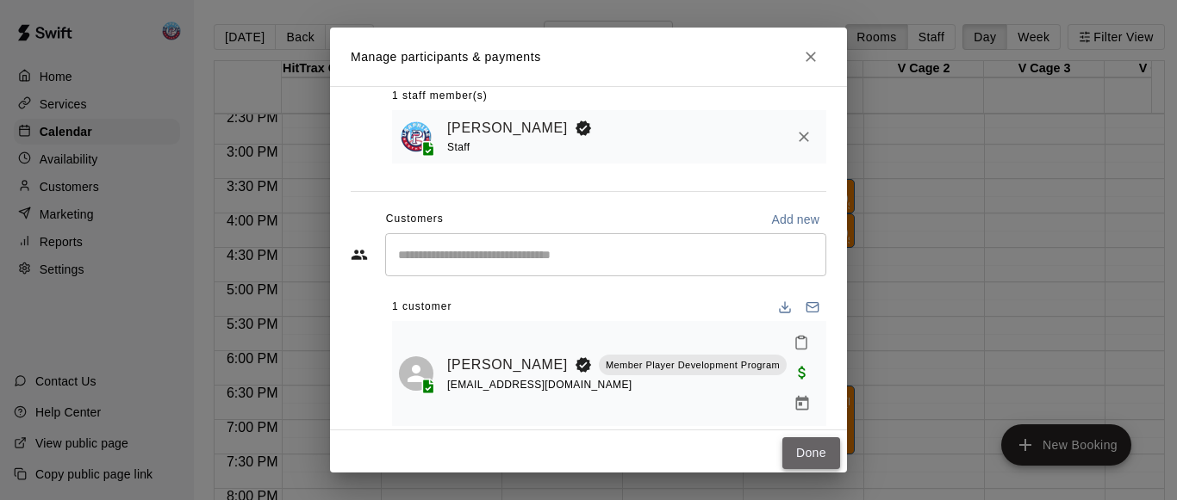
click at [790, 454] on button "Done" at bounding box center [811, 454] width 58 height 32
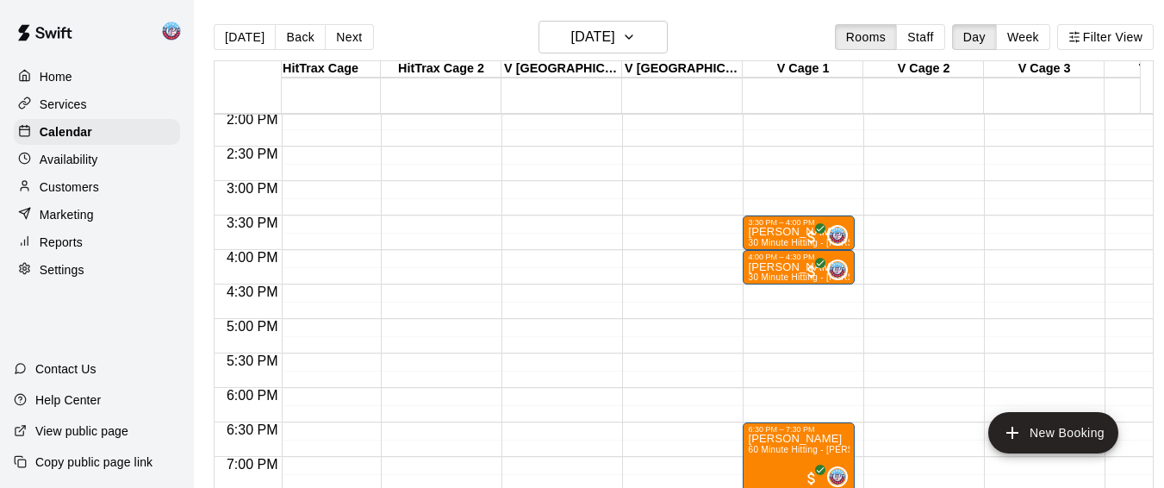
scroll to position [961, 2313]
